Goal: Obtain resource: Obtain resource

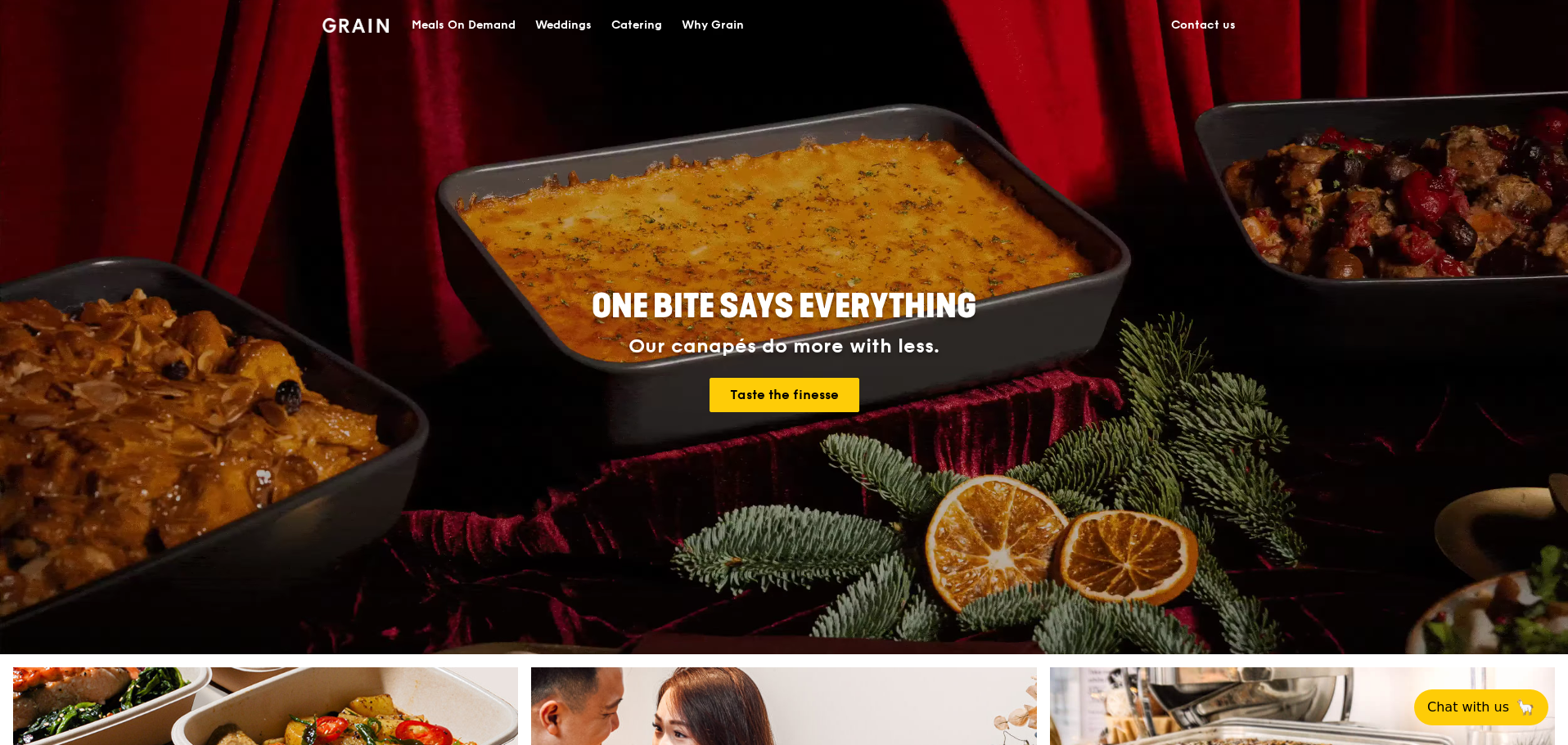
click at [640, 26] on div "Catering" at bounding box center [637, 25] width 51 height 49
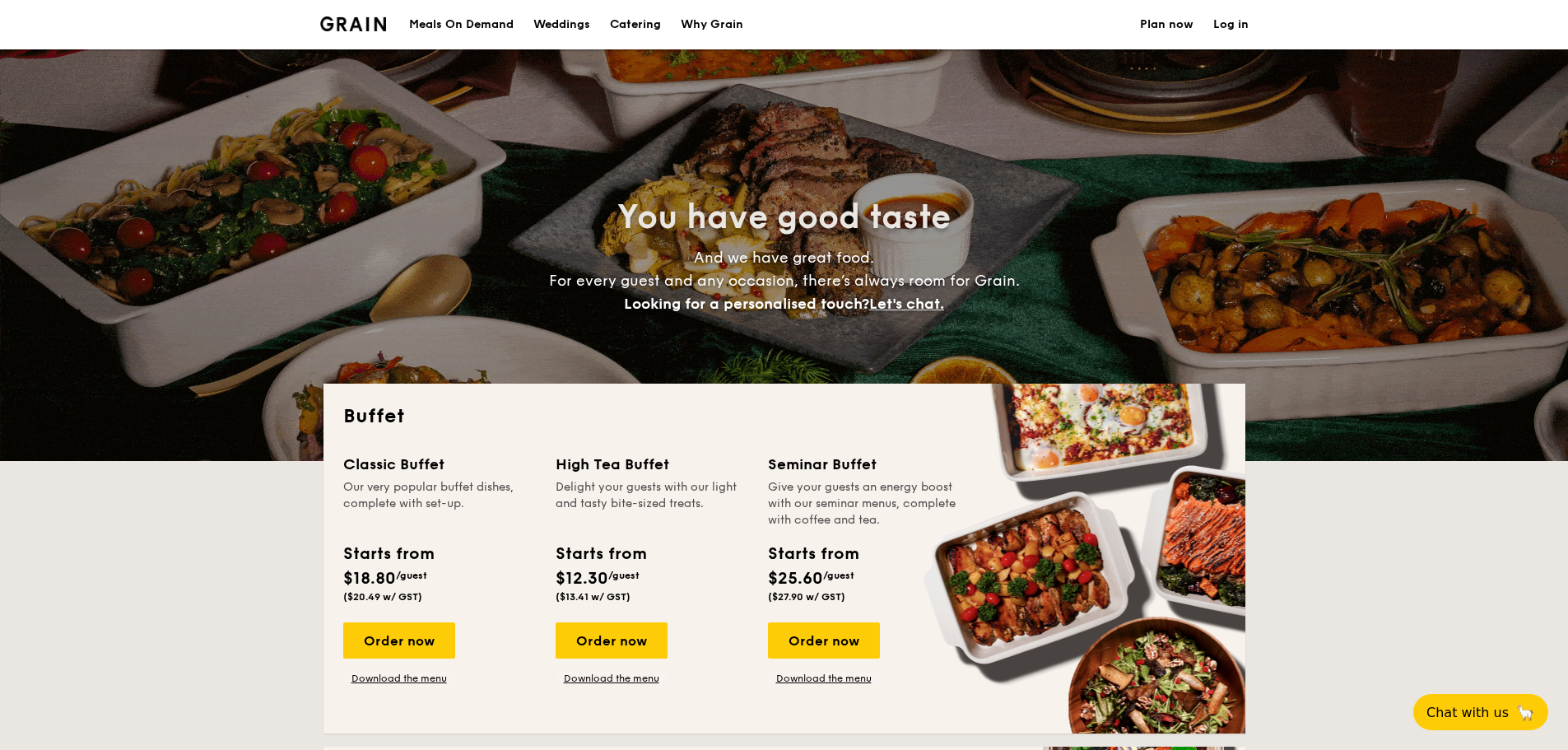
select select
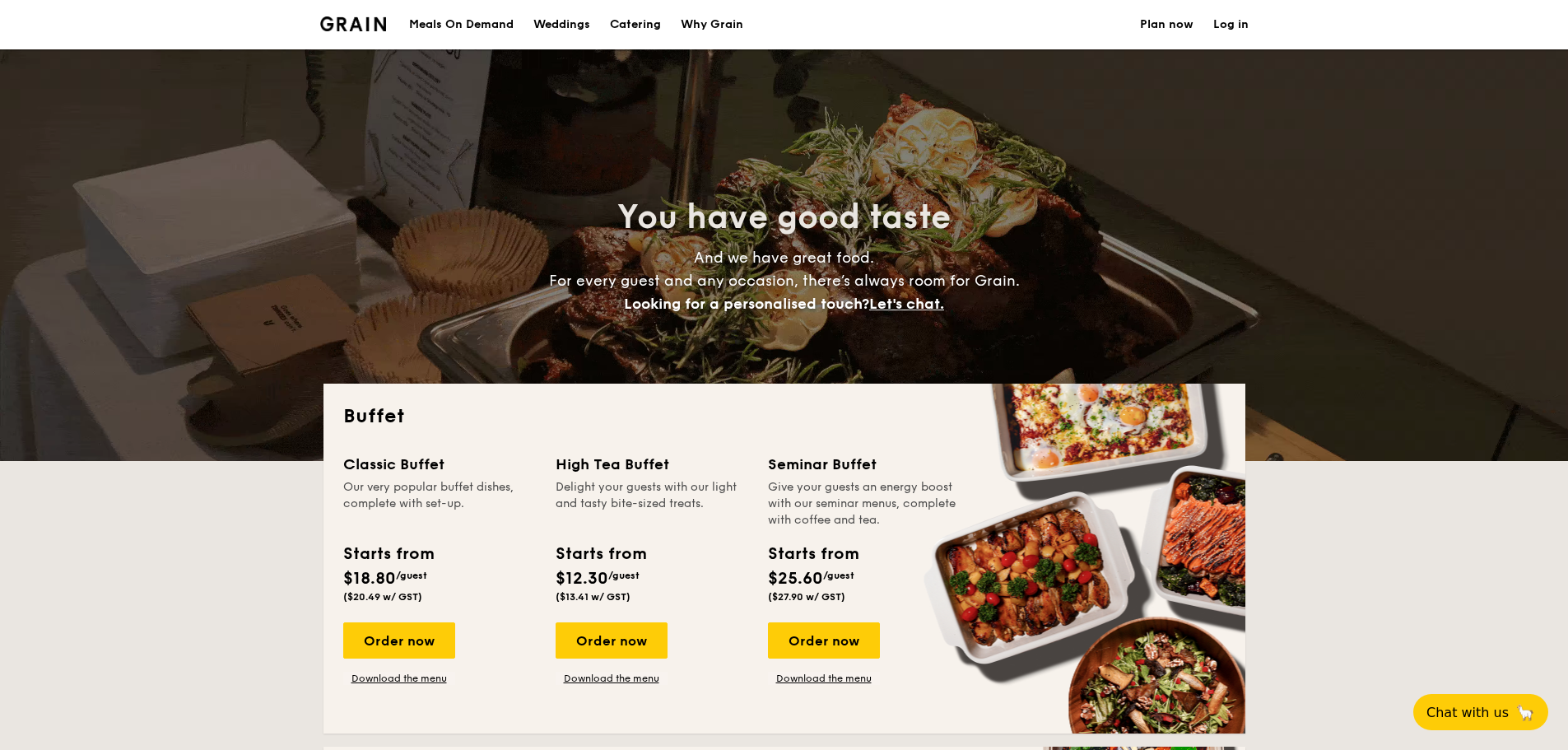
scroll to position [164, 0]
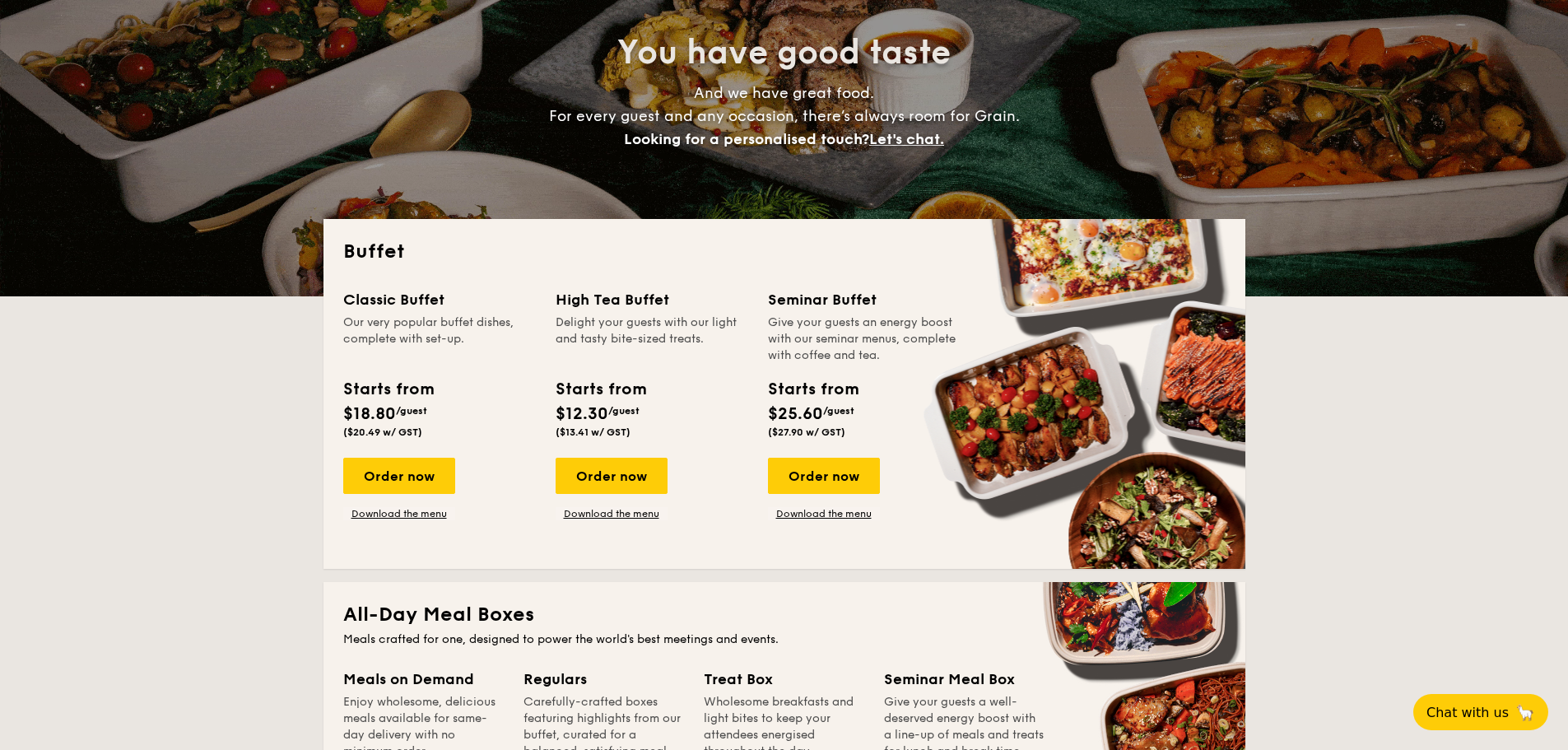
click at [857, 522] on div "Classic Buffet Our very popular buffet dishes, complete with set-up. Starts fro…" at bounding box center [785, 419] width 883 height 261
click at [834, 521] on div "Classic Buffet Our very popular buffet dishes, complete with set-up. Starts fro…" at bounding box center [785, 419] width 883 height 261
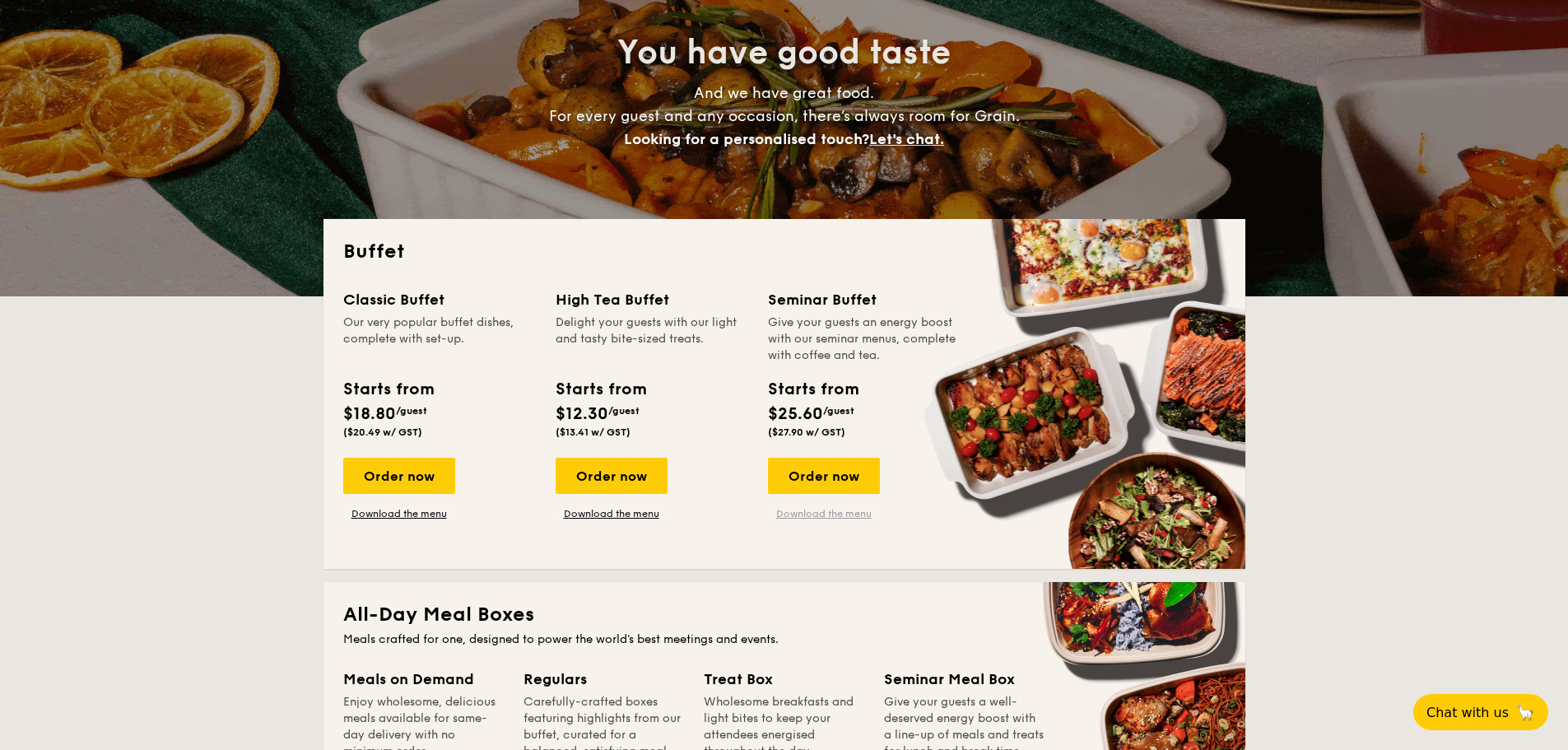
click at [837, 516] on link "Download the menu" at bounding box center [824, 514] width 112 height 13
